Goal: Check status: Check status

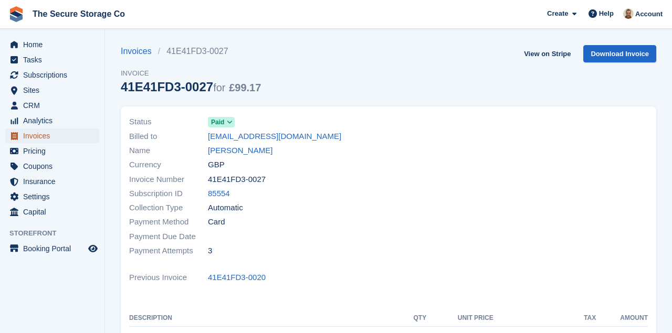
click at [33, 135] on span "Invoices" at bounding box center [54, 136] width 63 height 15
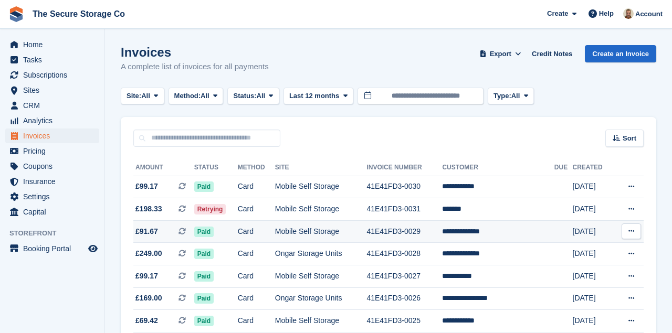
click at [145, 234] on span "£91.67" at bounding box center [146, 231] width 23 height 11
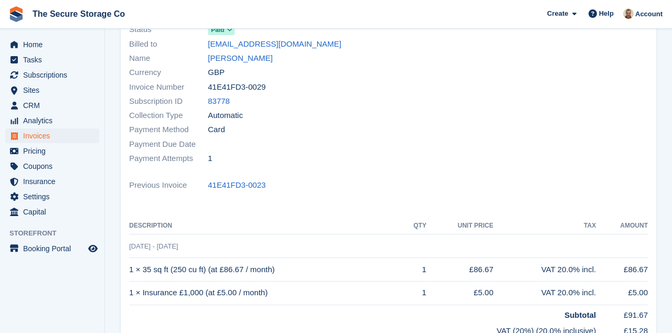
scroll to position [93, 0]
